Goal: Obtain resource: Download file/media

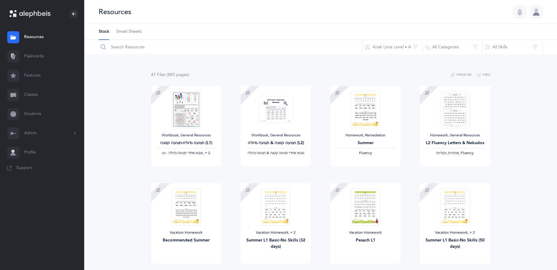
click at [136, 49] on input "text" at bounding box center [230, 47] width 265 height 14
type input "letter review"
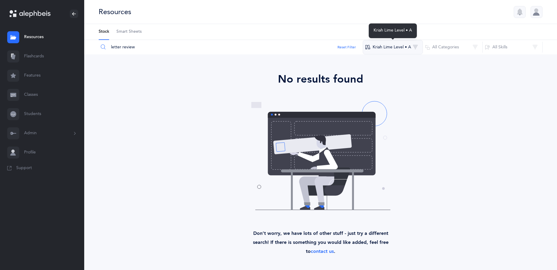
click at [390, 45] on button "Kriah Lime Level • A" at bounding box center [393, 47] width 60 height 14
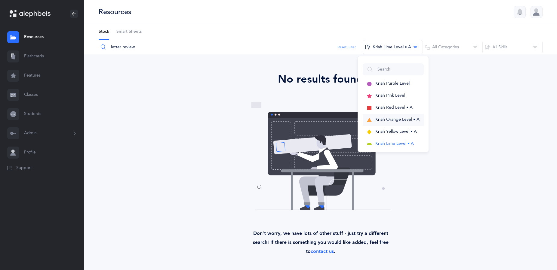
click at [384, 118] on span "Kriah Orange Level • A" at bounding box center [397, 119] width 44 height 5
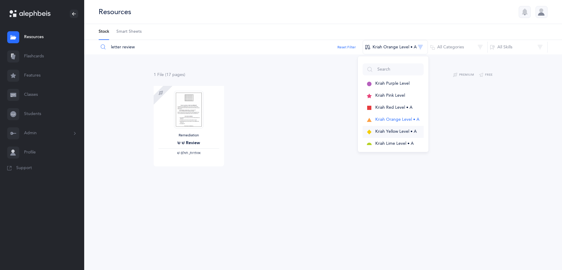
click at [381, 127] on button "Kriah Yellow Level • A" at bounding box center [393, 132] width 61 height 12
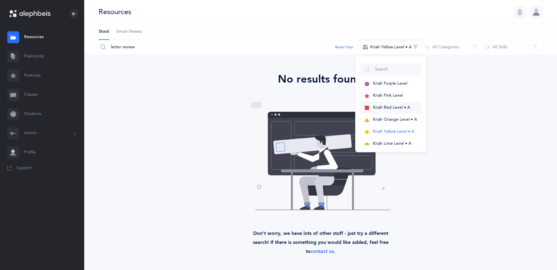
drag, startPoint x: 392, startPoint y: 105, endPoint x: 390, endPoint y: 108, distance: 3.4
click at [392, 106] on span "Kriah Red Level • A" at bounding box center [391, 107] width 37 height 5
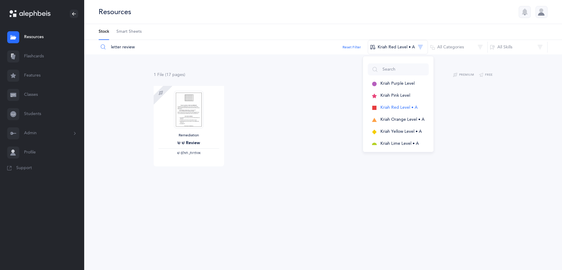
click at [34, 36] on link "Resources" at bounding box center [42, 37] width 84 height 19
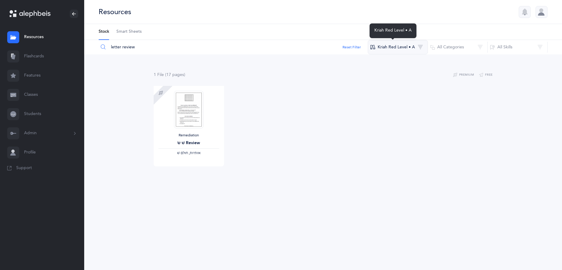
click at [394, 46] on button "Kriah Red Level • A" at bounding box center [398, 47] width 60 height 14
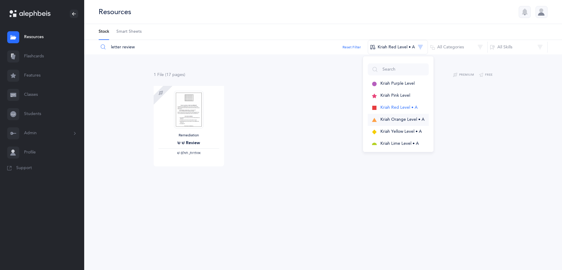
click at [385, 117] on button "Kriah Orange Level • A" at bounding box center [398, 120] width 61 height 12
drag, startPoint x: 139, startPoint y: 49, endPoint x: 77, endPoint y: 49, distance: 61.9
click at [98, 49] on input "letter review" at bounding box center [230, 47] width 265 height 14
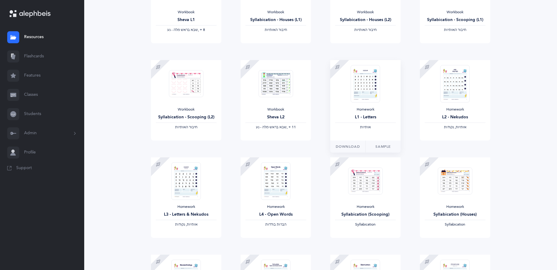
scroll to position [123, 0]
click at [362, 129] on span "‫אותיות‬" at bounding box center [365, 128] width 11 height 4
click at [364, 129] on span "‫אותיות‬" at bounding box center [365, 128] width 11 height 4
click at [355, 146] on span "Download" at bounding box center [347, 147] width 24 height 5
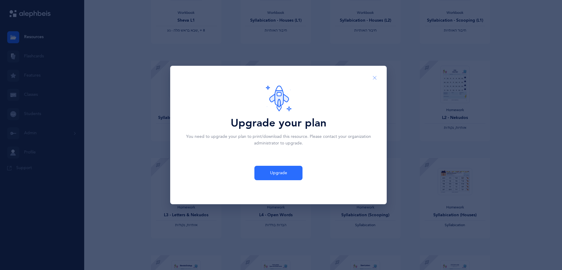
click at [372, 78] on icon "Close" at bounding box center [374, 77] width 5 height 5
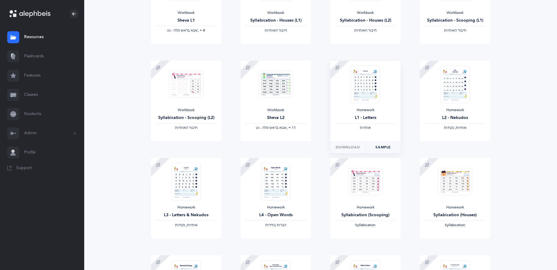
click at [380, 148] on link "Sample" at bounding box center [382, 147] width 35 height 12
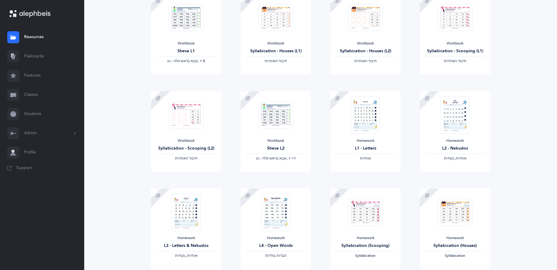
scroll to position [0, 0]
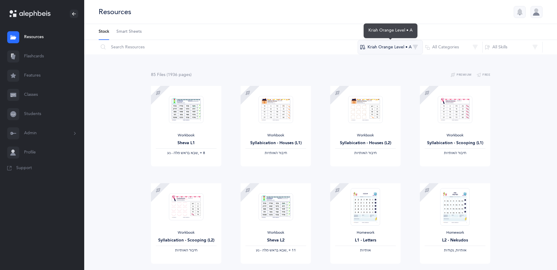
click at [397, 47] on button "Kriah Orange Level • A" at bounding box center [389, 47] width 65 height 14
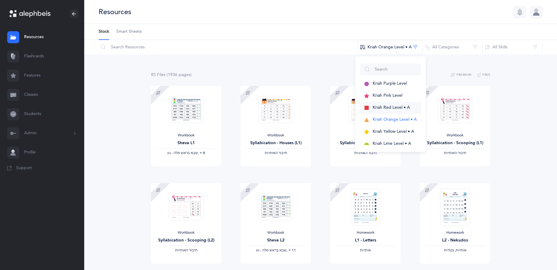
click at [381, 106] on span "Kriah Red Level • A" at bounding box center [390, 107] width 37 height 5
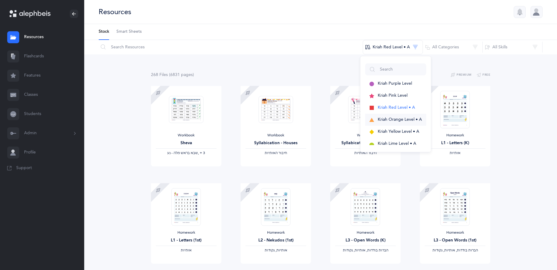
click at [388, 118] on span "Kriah Orange Level • A" at bounding box center [400, 119] width 44 height 5
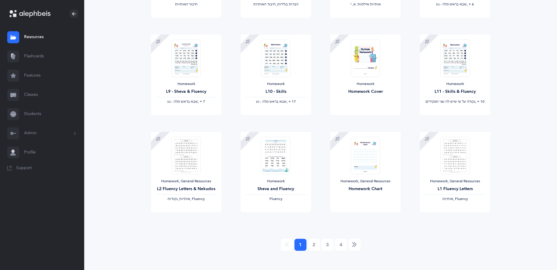
scroll to position [446, 0]
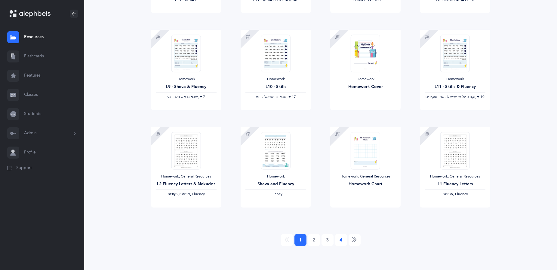
click at [341, 237] on link "4" at bounding box center [341, 240] width 12 height 12
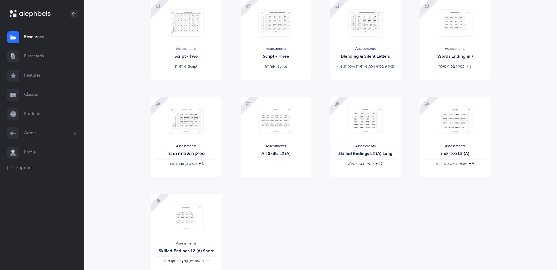
scroll to position [251, 0]
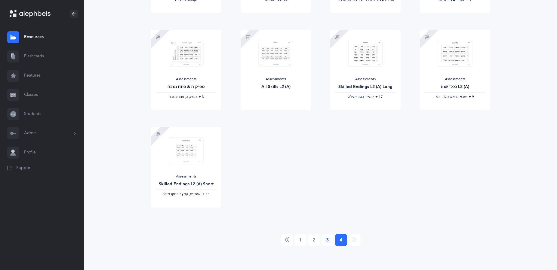
click at [325, 237] on link "3" at bounding box center [327, 240] width 12 height 12
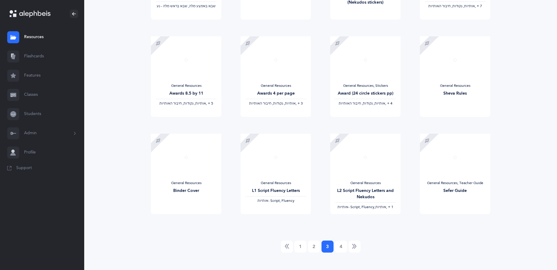
scroll to position [446, 0]
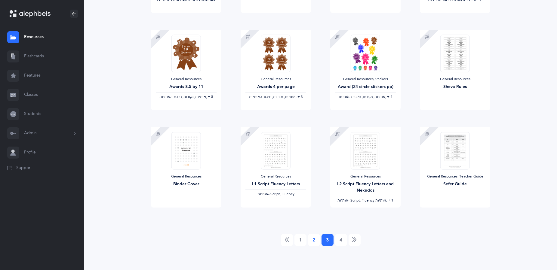
click at [318, 240] on link "2" at bounding box center [314, 240] width 12 height 12
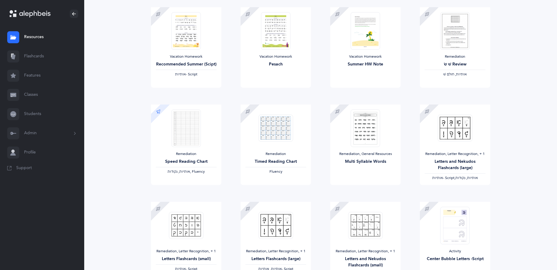
scroll to position [184, 0]
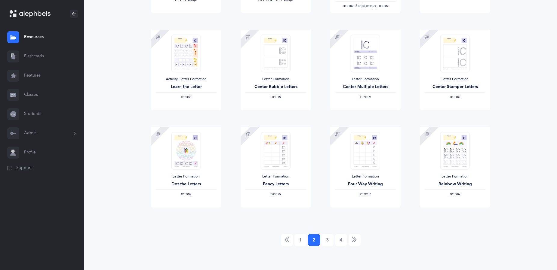
click at [308, 239] on link "2 (current)" at bounding box center [314, 240] width 12 height 12
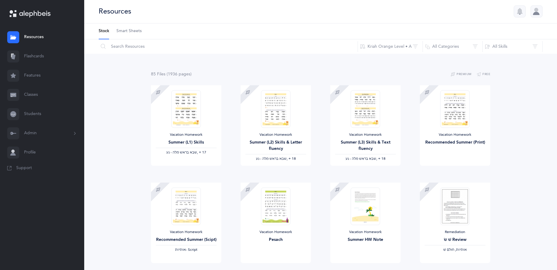
scroll to position [0, 0]
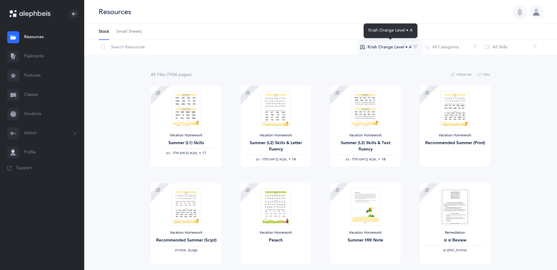
click at [398, 50] on button "Kriah Orange Level • A" at bounding box center [389, 47] width 65 height 14
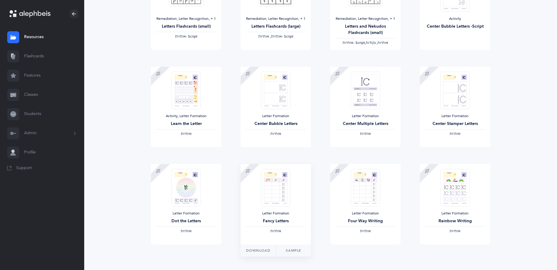
scroll to position [446, 0]
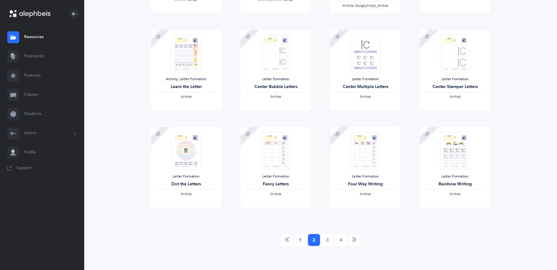
click at [298, 244] on link "1" at bounding box center [300, 240] width 12 height 12
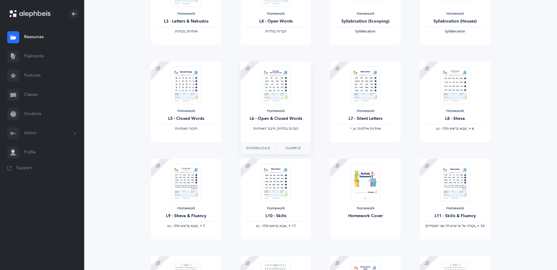
scroll to position [399, 0]
